Goal: Transaction & Acquisition: Book appointment/travel/reservation

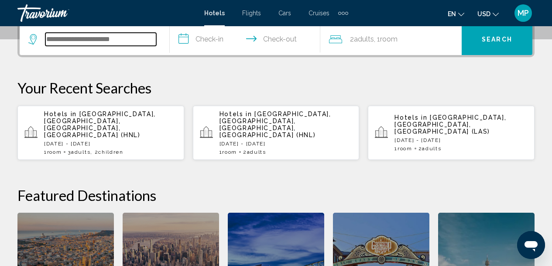
click at [58, 44] on input "Search widget" at bounding box center [100, 39] width 111 height 13
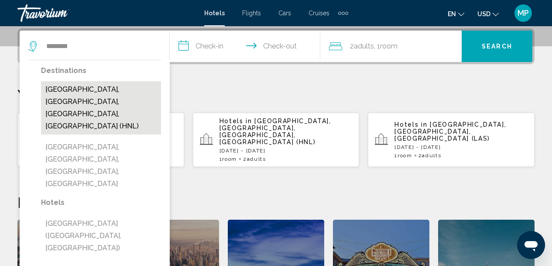
drag, startPoint x: 64, startPoint y: 63, endPoint x: 119, endPoint y: 89, distance: 61.1
click at [119, 89] on button "[GEOGRAPHIC_DATA], [GEOGRAPHIC_DATA], [GEOGRAPHIC_DATA], [GEOGRAPHIC_DATA] (HNL)" at bounding box center [101, 107] width 120 height 53
type input "**********"
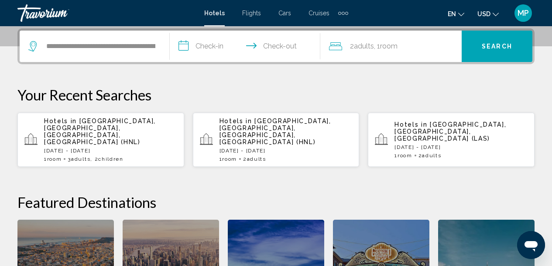
click at [215, 45] on input "**********" at bounding box center [247, 48] width 154 height 34
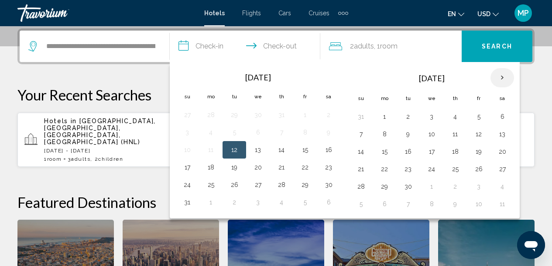
click at [504, 75] on th "Next month" at bounding box center [502, 77] width 24 height 19
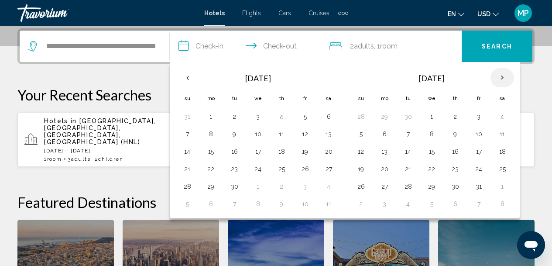
click at [502, 77] on th "Next month" at bounding box center [502, 77] width 24 height 19
click at [383, 151] on button "10" at bounding box center [384, 151] width 14 height 12
click at [432, 154] on button "12" at bounding box center [431, 151] width 14 height 12
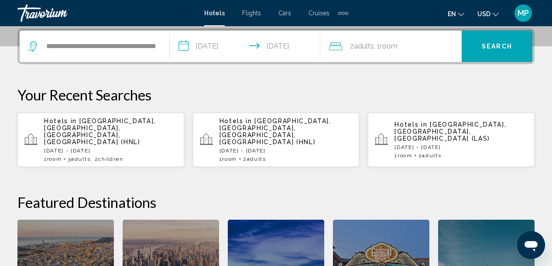
type input "**********"
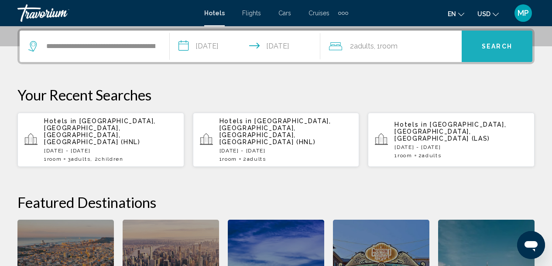
click at [492, 50] on button "Search" at bounding box center [496, 46] width 71 height 31
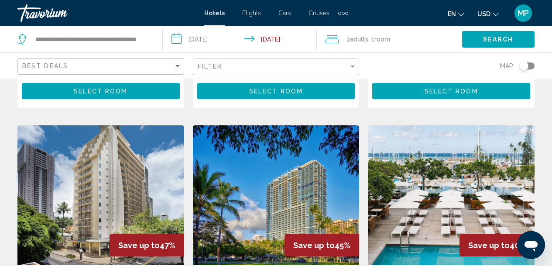
scroll to position [195, 0]
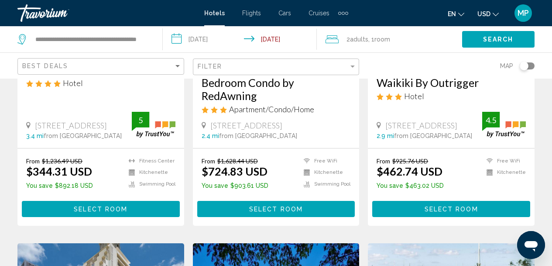
click at [100, 213] on button "Select Room" at bounding box center [101, 209] width 158 height 16
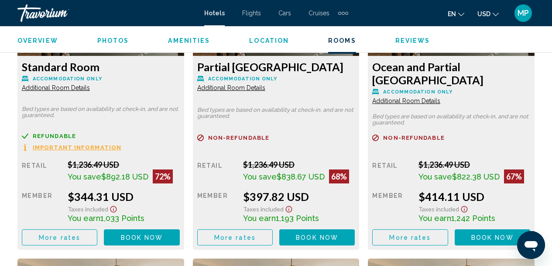
scroll to position [1443, 0]
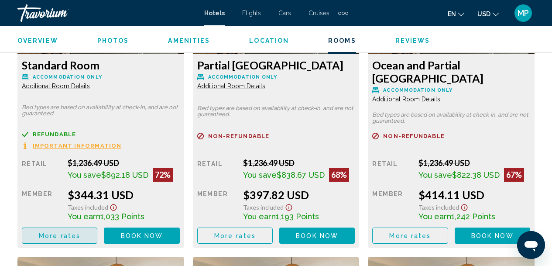
click at [72, 237] on span "More rates" at bounding box center [59, 235] width 41 height 7
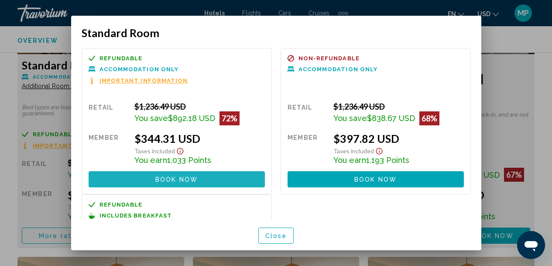
click at [214, 181] on button "Book now No longer available" at bounding box center [177, 179] width 176 height 16
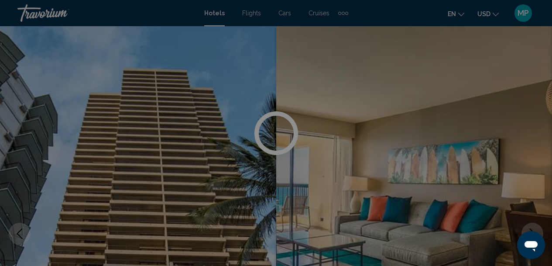
scroll to position [1443, 0]
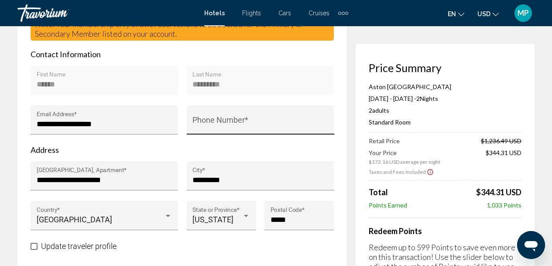
scroll to position [292, 0]
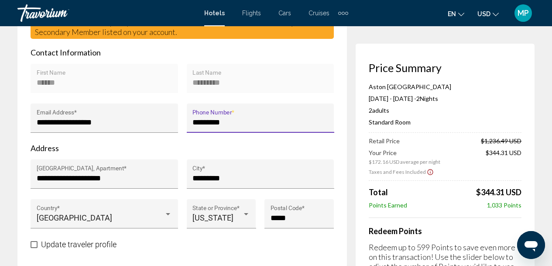
type input "**********"
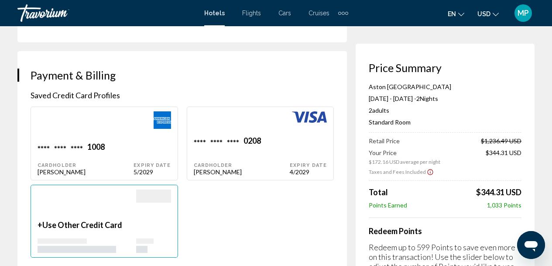
scroll to position [446, 0]
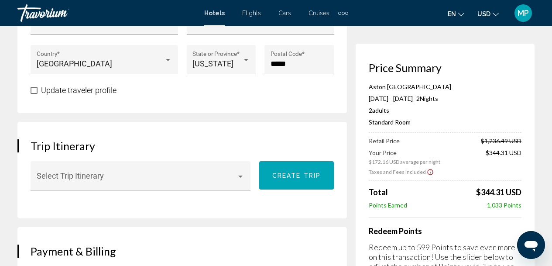
drag, startPoint x: 478, startPoint y: 156, endPoint x: 485, endPoint y: 95, distance: 61.5
click at [485, 95] on div "Aston Waikiki Beach Tower Nov 10, 2025 - Nov 12, 2025 - 2 Night Nights 2 Adult …" at bounding box center [445, 192] width 153 height 218
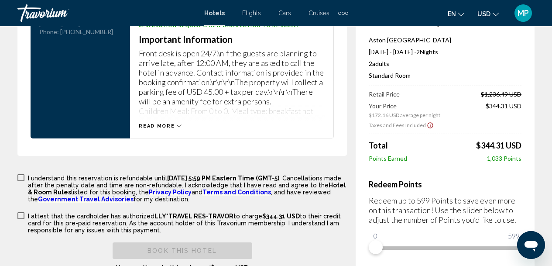
scroll to position [1361, 0]
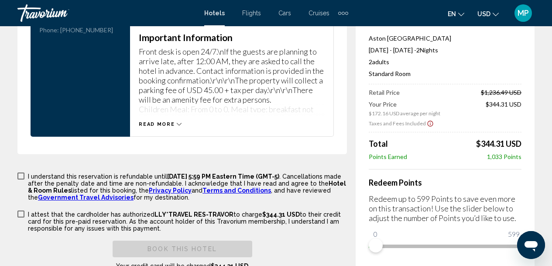
click at [178, 125] on icon "Main content" at bounding box center [179, 124] width 5 height 5
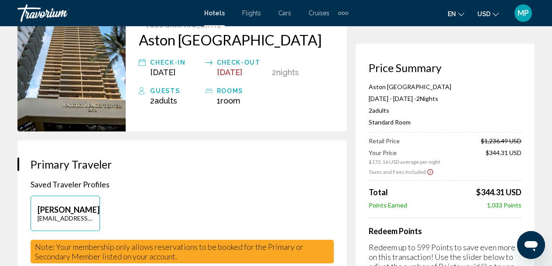
scroll to position [0, 0]
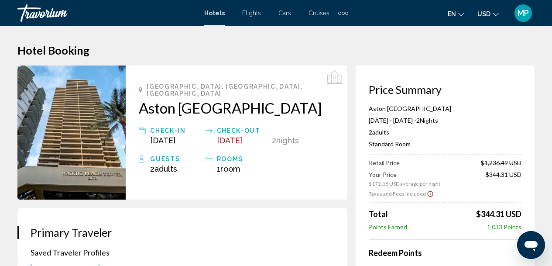
click at [215, 99] on h2 "Aston [GEOGRAPHIC_DATA]" at bounding box center [236, 107] width 195 height 17
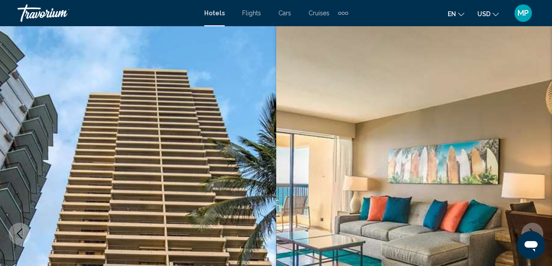
scroll to position [269, 0]
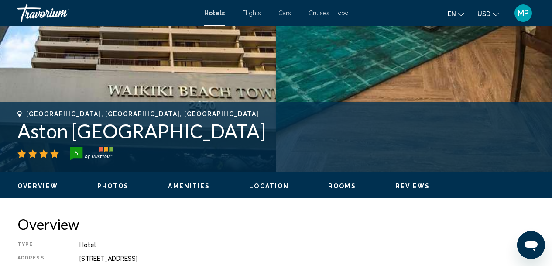
drag, startPoint x: 14, startPoint y: 134, endPoint x: 255, endPoint y: 137, distance: 241.2
click at [255, 137] on div "Honolulu, HI, United States Aston Waikiki Beach Tower 5 Address 2470 Kalakaua A…" at bounding box center [276, 136] width 552 height 52
copy h1 "Aston [GEOGRAPHIC_DATA]"
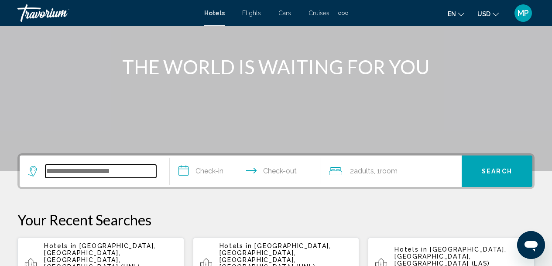
click at [75, 169] on input "Search widget" at bounding box center [100, 170] width 111 height 13
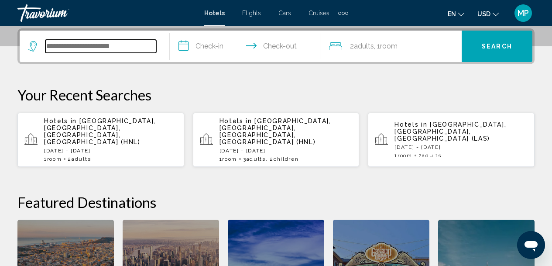
scroll to position [415, 0]
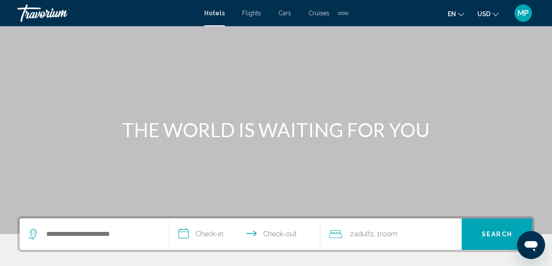
click at [58, 242] on div "Search widget" at bounding box center [94, 233] width 132 height 31
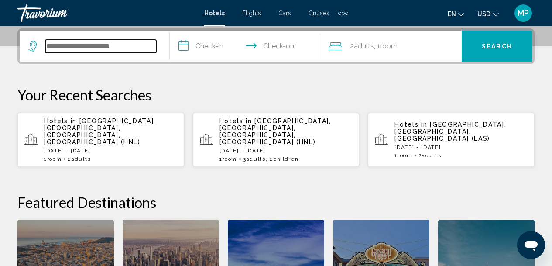
click at [46, 51] on input "Search widget" at bounding box center [100, 46] width 111 height 13
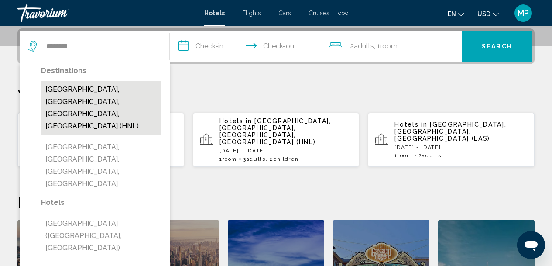
drag, startPoint x: 80, startPoint y: 69, endPoint x: 112, endPoint y: 91, distance: 38.6
click at [112, 91] on button "[GEOGRAPHIC_DATA], [GEOGRAPHIC_DATA], [GEOGRAPHIC_DATA], [GEOGRAPHIC_DATA] (HNL)" at bounding box center [101, 107] width 120 height 53
type input "**********"
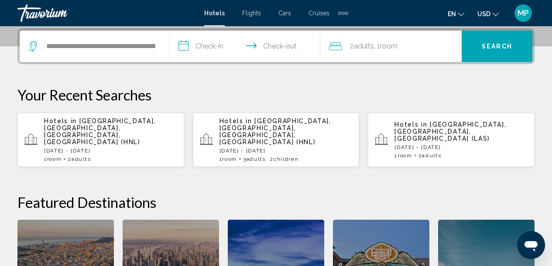
click at [218, 52] on input "**********" at bounding box center [247, 48] width 154 height 34
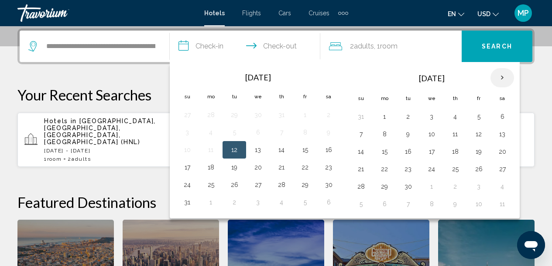
click at [502, 78] on th "Next month" at bounding box center [502, 77] width 24 height 19
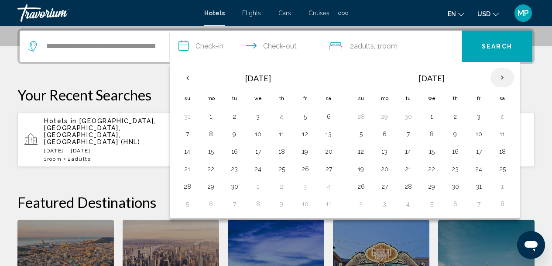
click at [501, 77] on th "Next month" at bounding box center [502, 77] width 24 height 19
click at [385, 152] on button "10" at bounding box center [384, 151] width 14 height 12
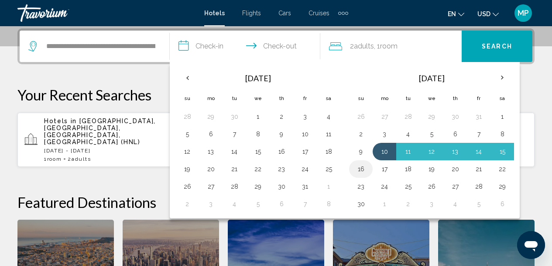
click at [360, 170] on button "16" at bounding box center [361, 169] width 14 height 12
type input "**********"
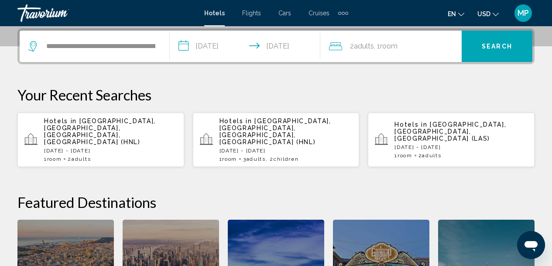
click at [397, 47] on span "Room" at bounding box center [388, 46] width 17 height 8
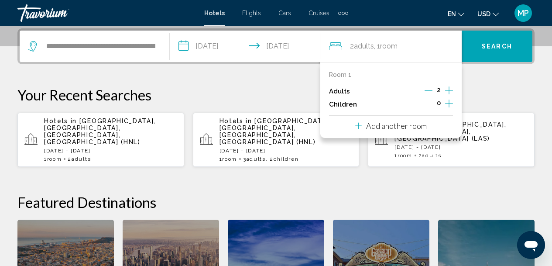
click at [451, 92] on icon "Increment adults" at bounding box center [449, 90] width 8 height 10
click at [425, 90] on icon "Decrement adults" at bounding box center [429, 90] width 8 height 8
click at [452, 102] on icon "Increment children" at bounding box center [449, 103] width 8 height 10
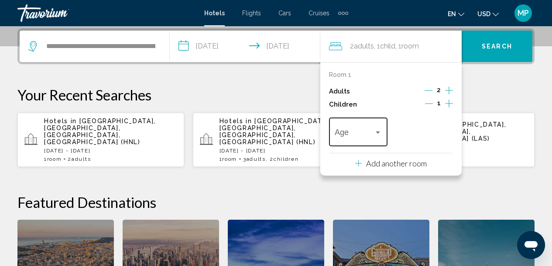
click at [361, 134] on span "Travelers: 2 adults, 1 child" at bounding box center [354, 134] width 39 height 9
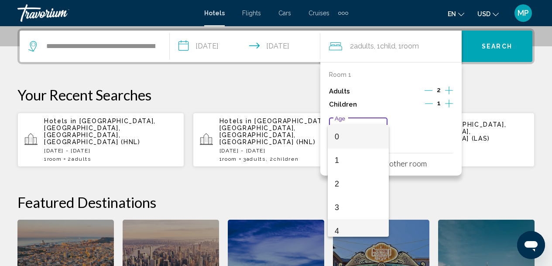
click at [346, 229] on span "4" at bounding box center [358, 231] width 47 height 24
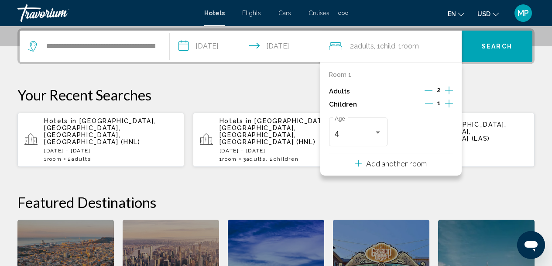
click at [451, 107] on icon "Increment children" at bounding box center [449, 103] width 8 height 10
click at [415, 137] on span "Travelers: 2 adults, 2 children" at bounding box center [419, 134] width 39 height 9
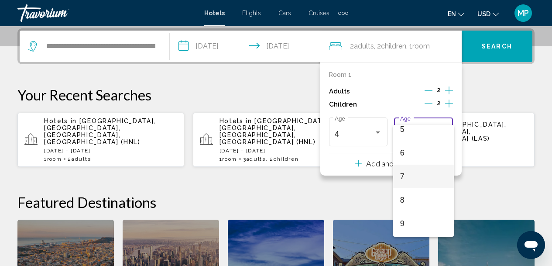
scroll to position [159, 0]
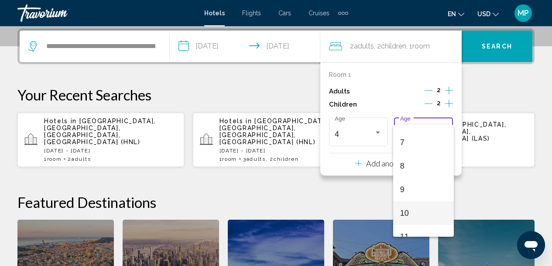
click at [413, 215] on span "10" at bounding box center [423, 213] width 47 height 24
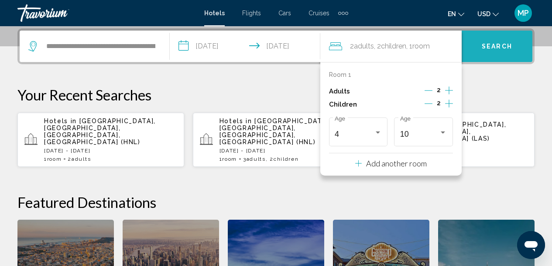
click at [504, 54] on button "Search" at bounding box center [496, 46] width 71 height 31
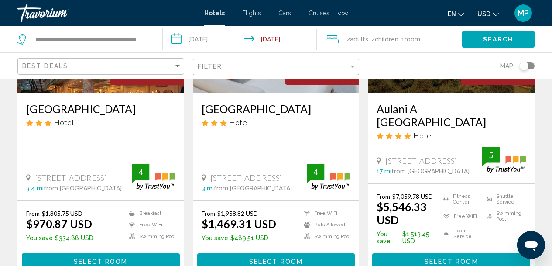
scroll to position [1313, 0]
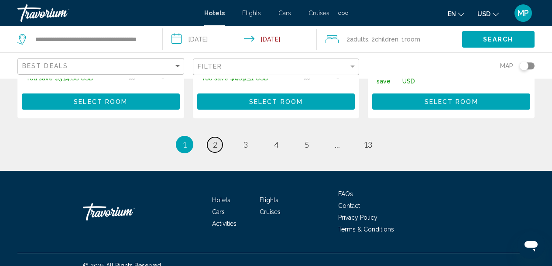
click at [213, 140] on span "2" at bounding box center [215, 145] width 4 height 10
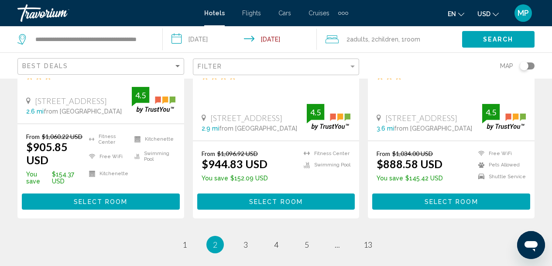
scroll to position [1327, 0]
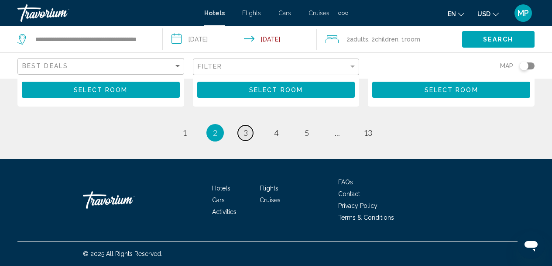
click at [247, 137] on span "3" at bounding box center [245, 133] width 4 height 10
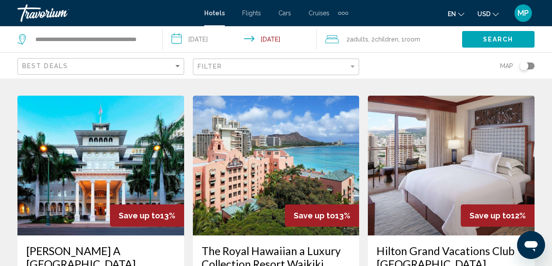
scroll to position [233, 0]
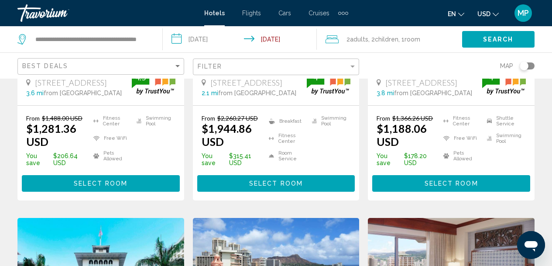
click at [222, 38] on input "**********" at bounding box center [241, 40] width 157 height 29
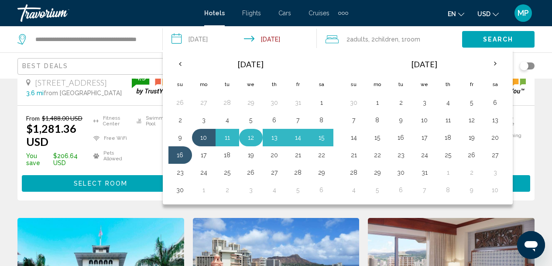
click at [245, 140] on button "12" at bounding box center [251, 137] width 14 height 12
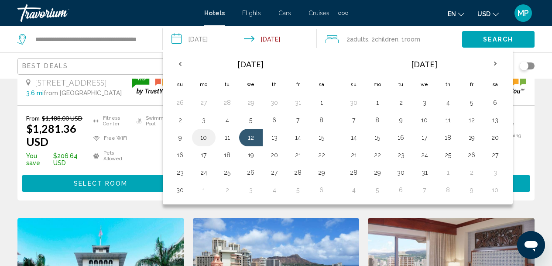
click at [204, 142] on button "10" at bounding box center [204, 137] width 14 height 12
type input "**********"
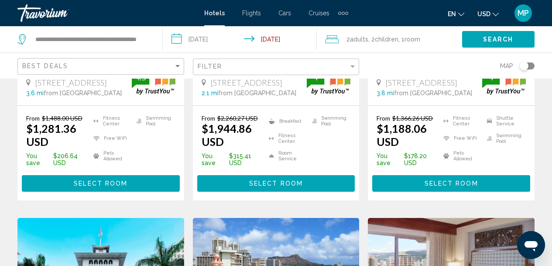
click at [195, 42] on input "**********" at bounding box center [241, 40] width 157 height 29
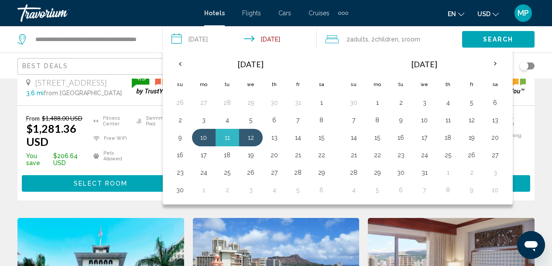
click at [498, 37] on span "Search" at bounding box center [498, 39] width 31 height 7
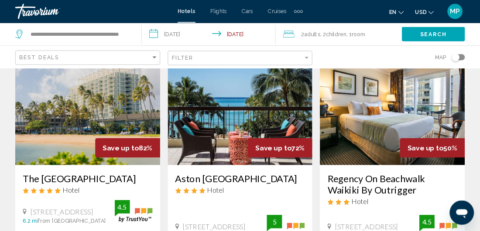
scroll to position [58, 0]
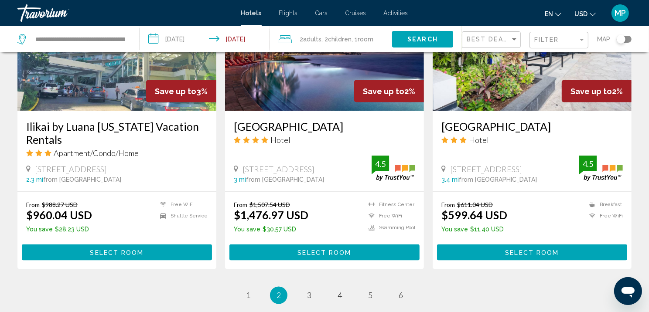
scroll to position [1178, 0]
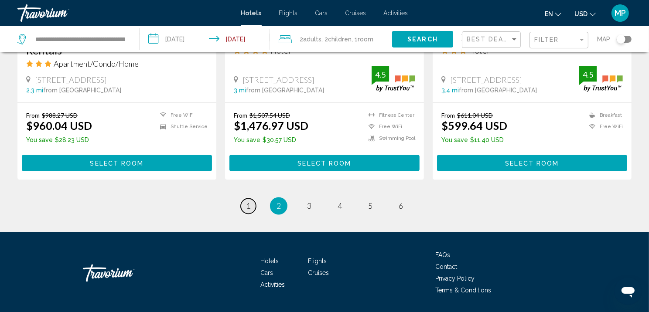
click at [246, 211] on span "1" at bounding box center [248, 206] width 4 height 10
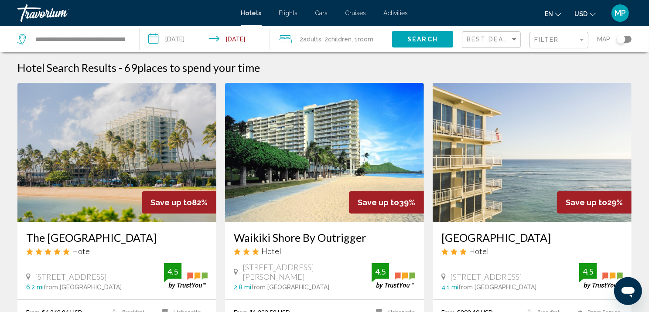
click at [83, 193] on img "Main content" at bounding box center [116, 153] width 199 height 140
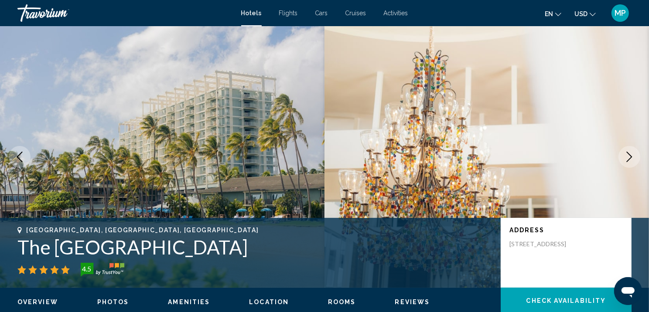
click at [558, 168] on button "Next image" at bounding box center [629, 157] width 22 height 22
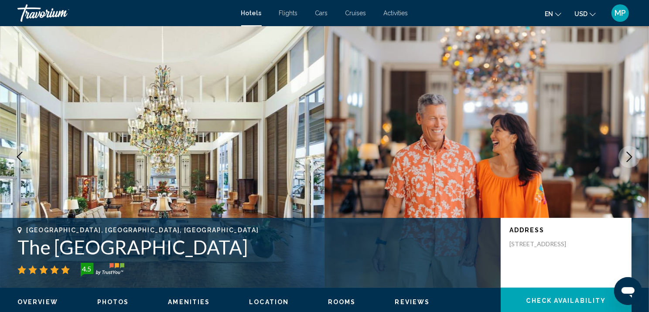
click at [558, 168] on button "Next image" at bounding box center [629, 157] width 22 height 22
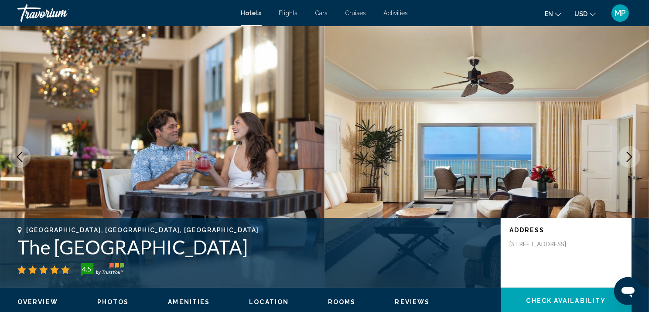
click at [558, 168] on button "Next image" at bounding box center [629, 157] width 22 height 22
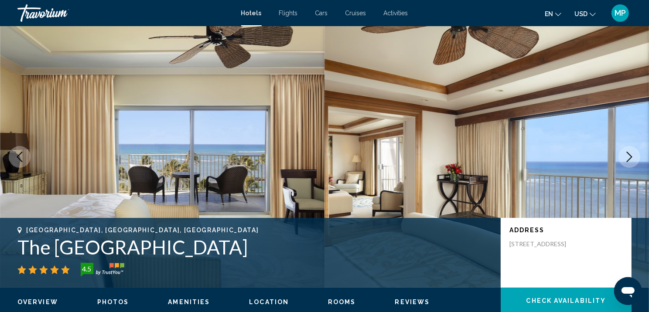
click at [558, 168] on button "Next image" at bounding box center [629, 157] width 22 height 22
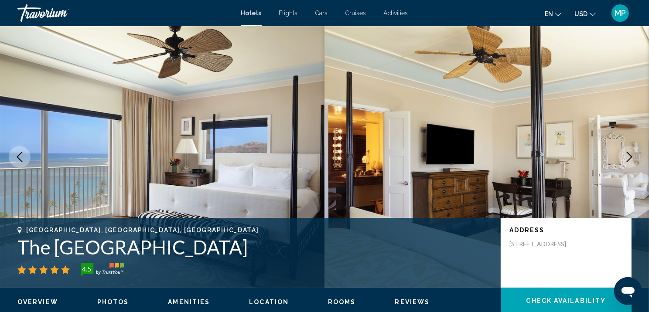
click at [558, 168] on button "Next image" at bounding box center [629, 157] width 22 height 22
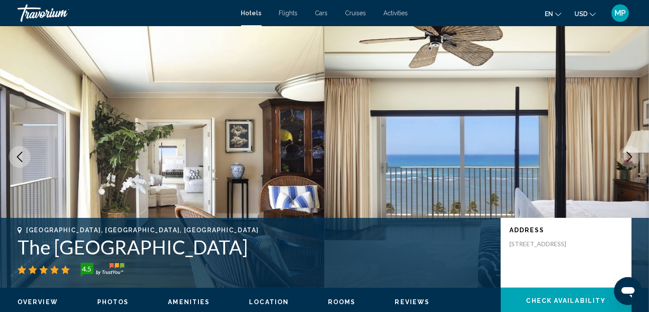
click at [558, 168] on button "Next image" at bounding box center [629, 157] width 22 height 22
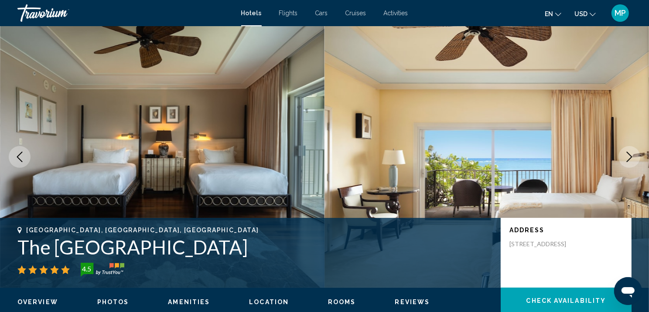
click at [558, 168] on button "Next image" at bounding box center [629, 157] width 22 height 22
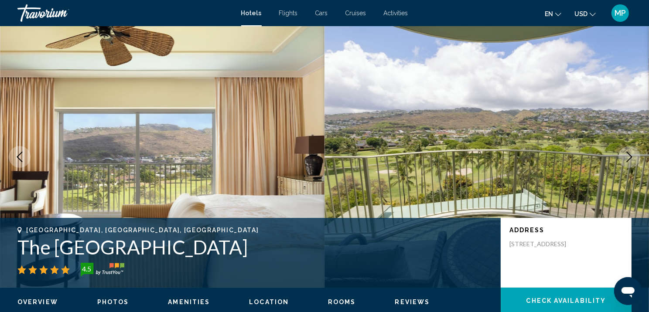
click at [558, 168] on button "Next image" at bounding box center [629, 157] width 22 height 22
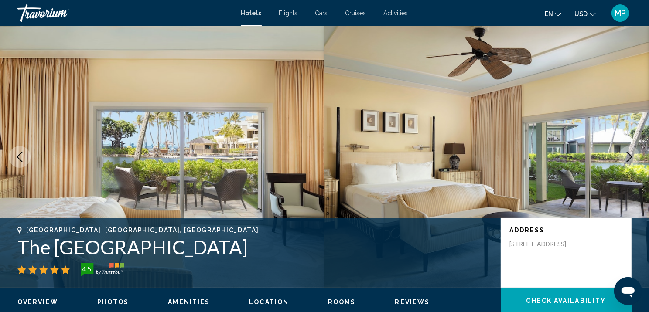
click at [558, 168] on button "Next image" at bounding box center [629, 157] width 22 height 22
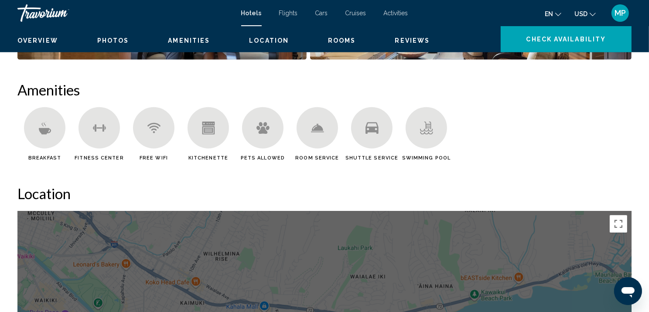
scroll to position [161, 0]
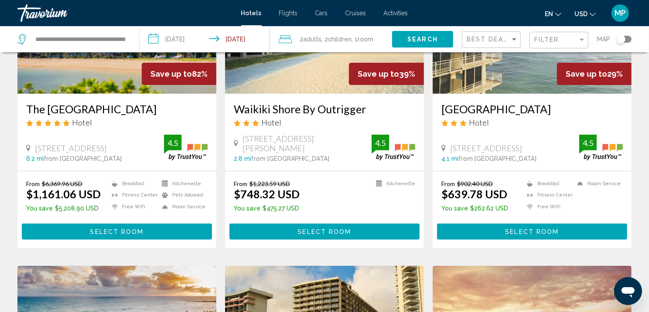
scroll to position [131, 0]
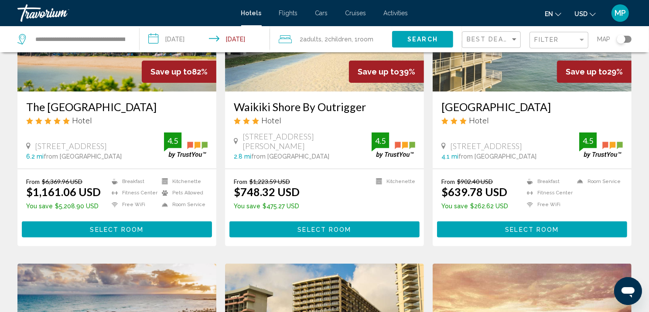
click at [142, 238] on button "Select Room" at bounding box center [117, 230] width 190 height 16
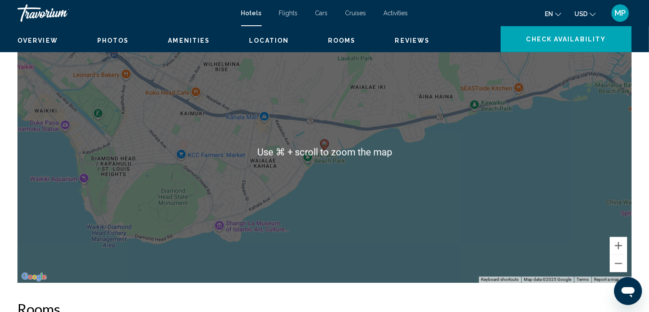
scroll to position [874, 0]
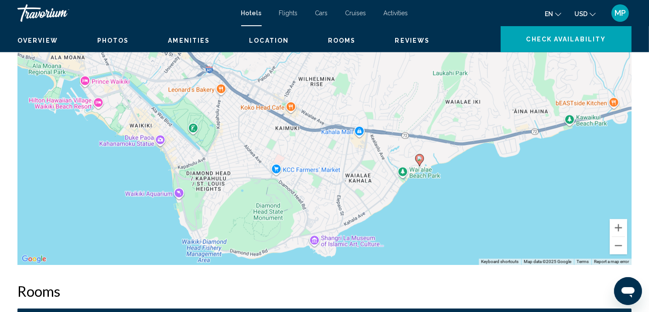
drag, startPoint x: 69, startPoint y: 169, endPoint x: 165, endPoint y: 202, distance: 101.5
click at [165, 202] on div "To activate drag with keyboard, press Alt + Enter. Once in keyboard drag state,…" at bounding box center [324, 134] width 614 height 262
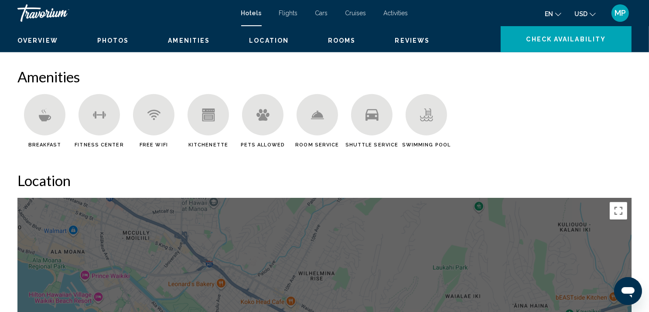
scroll to position [178, 0]
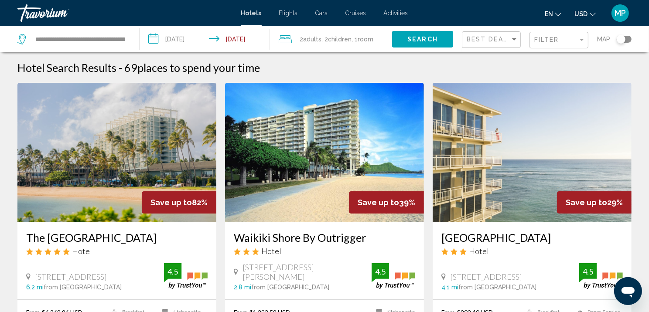
click at [558, 43] on div "Toggle map" at bounding box center [621, 39] width 9 height 9
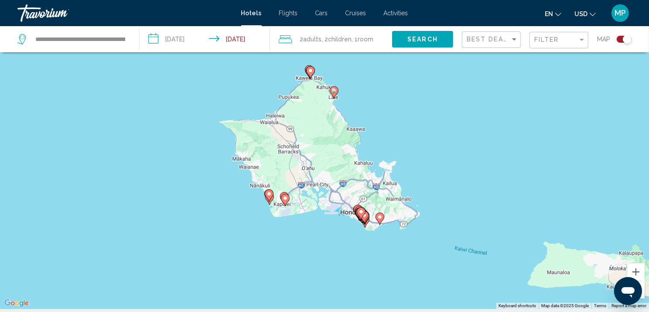
click at [335, 99] on icon "Main content" at bounding box center [334, 92] width 9 height 12
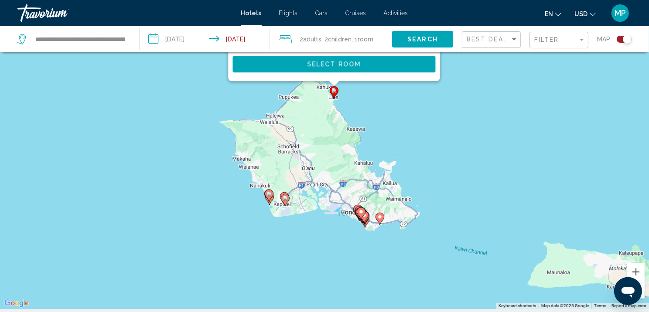
scroll to position [0, 0]
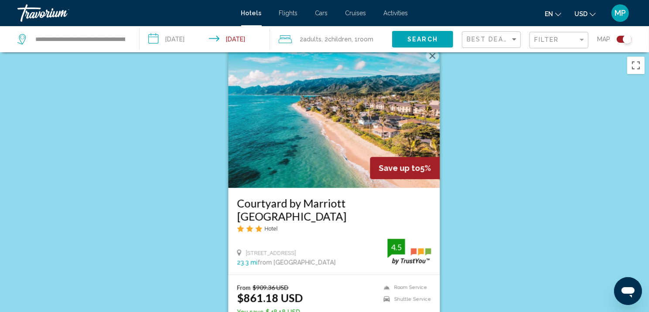
click at [435, 60] on button "Close" at bounding box center [432, 55] width 13 height 13
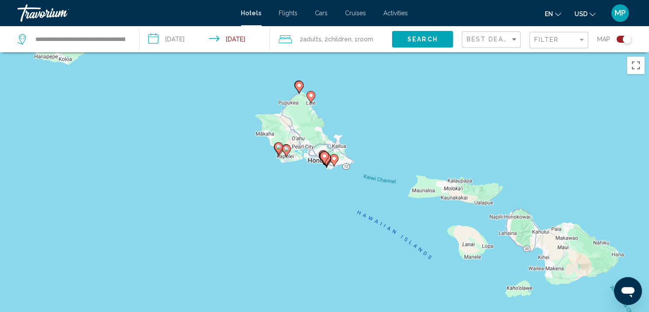
drag, startPoint x: 389, startPoint y: 266, endPoint x: 294, endPoint y: 102, distance: 189.2
click at [294, 102] on div "To activate drag with keyboard, press Alt + Enter. Once in keyboard drag state,…" at bounding box center [324, 208] width 649 height 312
click at [289, 154] on icon "Main content" at bounding box center [286, 149] width 9 height 12
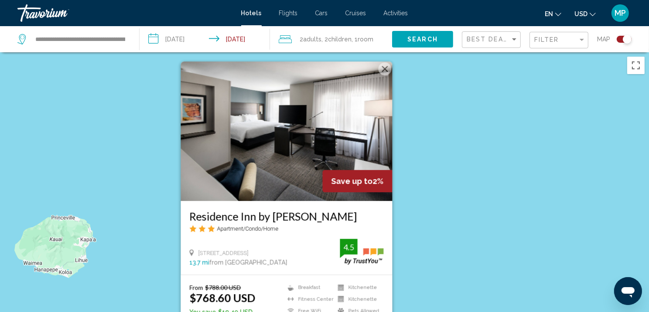
click at [390, 62] on button "Close" at bounding box center [385, 68] width 13 height 13
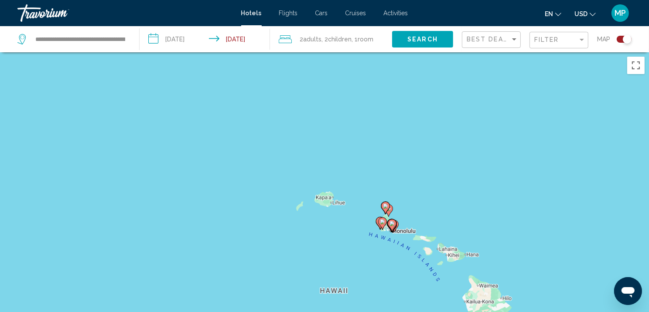
click at [390, 230] on icon "Main content" at bounding box center [392, 225] width 8 height 11
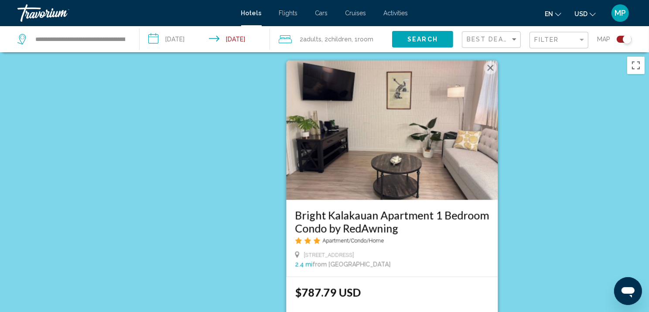
click at [558, 41] on div "Toggle map" at bounding box center [627, 39] width 9 height 9
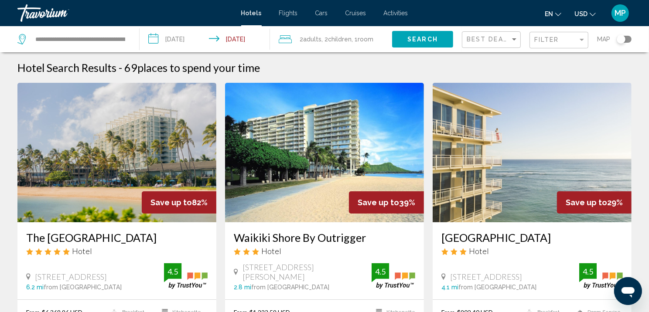
click at [420, 43] on span "Search" at bounding box center [422, 39] width 31 height 7
click at [415, 43] on span "Search" at bounding box center [422, 39] width 31 height 7
